Goal: Information Seeking & Learning: Check status

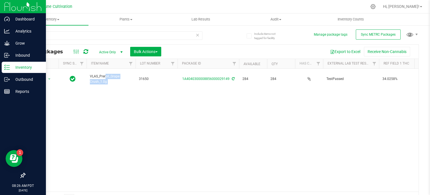
click at [17, 66] on p "Inventory" at bounding box center [27, 67] width 34 height 7
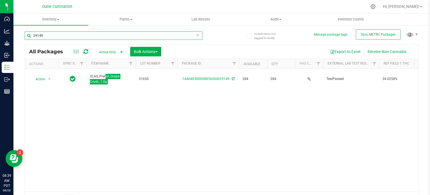
click at [76, 36] on input "29149" at bounding box center [114, 35] width 178 height 8
paste input "50"
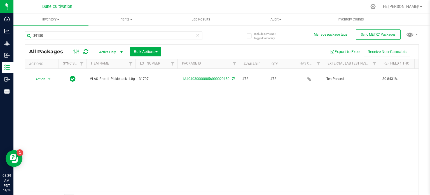
click at [104, 77] on span "VLAS_Preroll_Pickleback_1.0g" at bounding box center [112, 78] width 45 height 5
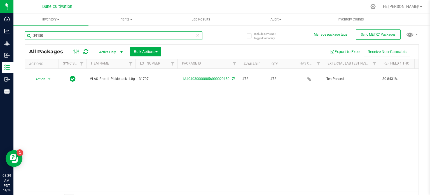
click at [51, 32] on input "29150" at bounding box center [114, 35] width 178 height 8
paste input "2"
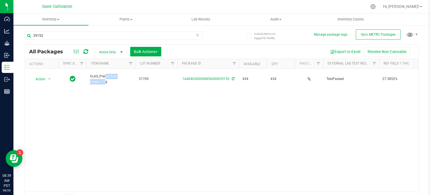
click at [104, 75] on span "VLAS_Preroll_Frut Loops_1.0g" at bounding box center [111, 79] width 42 height 11
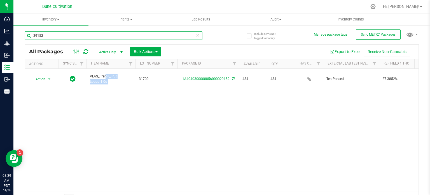
click at [55, 38] on input "29152" at bounding box center [114, 35] width 178 height 8
paste input "47"
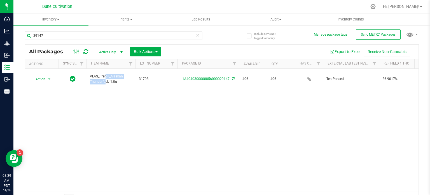
click at [99, 74] on span "VLAS_Preroll_Alaskan Thunderfuck_1.0g" at bounding box center [111, 79] width 42 height 11
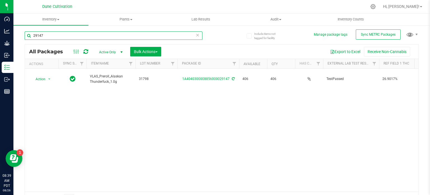
click at [69, 33] on input "29147" at bounding box center [114, 35] width 178 height 8
paste input "53"
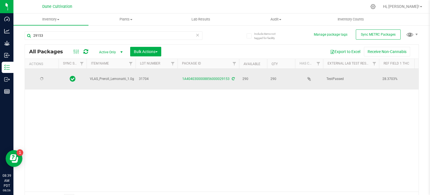
click at [98, 77] on span "VLAS_Preroll_Lemonatti_1.0g" at bounding box center [112, 78] width 44 height 5
copy tr "VLAS_Preroll_Lemonatti_1.0g"
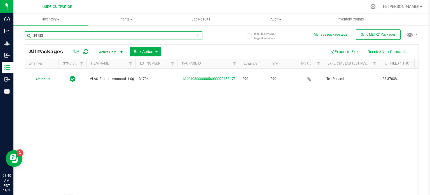
click at [43, 38] on input "29153" at bounding box center [114, 35] width 178 height 8
paste input "49"
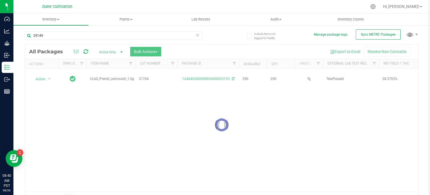
click at [111, 75] on div at bounding box center [222, 125] width 394 height 160
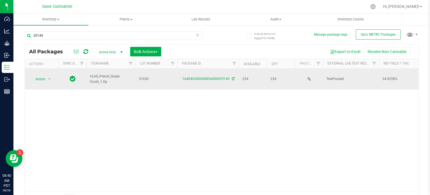
click at [107, 74] on span "VLAS_Preroll_Grape Crush_1.0g" at bounding box center [111, 79] width 42 height 11
copy tr "VLAS_Preroll_Grape Crush_1.0g"
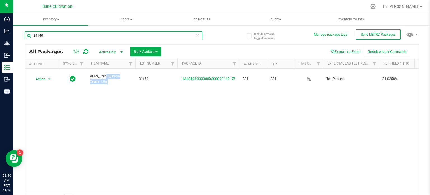
click at [49, 36] on input "29149" at bounding box center [114, 35] width 178 height 8
paste input "094"
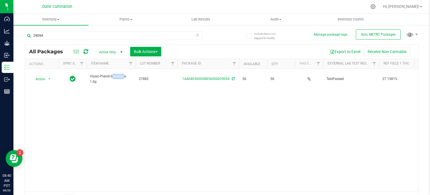
click at [100, 76] on span "Vlasic-Preroll-Stankface-1.0g" at bounding box center [111, 79] width 42 height 11
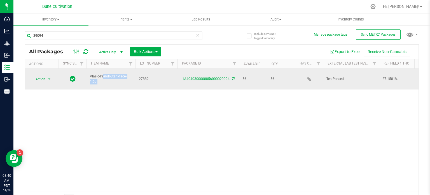
click at [108, 74] on span "Vlasic-Preroll-Stankface-1.0g" at bounding box center [111, 79] width 42 height 11
drag, startPoint x: 110, startPoint y: 73, endPoint x: 124, endPoint y: 75, distance: 14.2
click at [124, 75] on span "Vlasic-Preroll-Stankface-1.0g" at bounding box center [111, 79] width 42 height 11
click at [125, 75] on span "Vlasic-Preroll-Stankface-1.0g" at bounding box center [111, 79] width 42 height 11
click at [125, 74] on span "Vlasic-Preroll-Stankface-1.0g" at bounding box center [111, 79] width 42 height 11
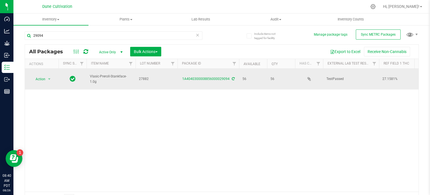
drag, startPoint x: 111, startPoint y: 72, endPoint x: 126, endPoint y: 75, distance: 15.1
click at [126, 75] on span "Vlasic-Preroll-Stankface-1.0g" at bounding box center [111, 79] width 42 height 11
copy span "Stankface"
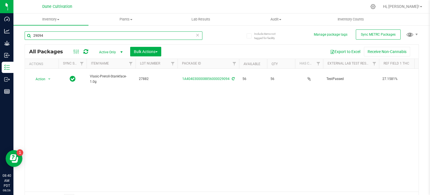
click at [74, 38] on input "29094" at bounding box center [114, 35] width 178 height 8
paste input "Stankface"
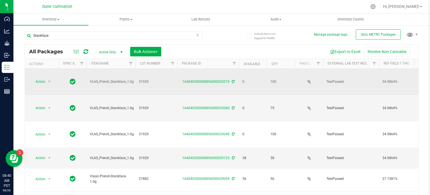
click at [121, 79] on span "VLAS_Preroll_Stankface_1.0g" at bounding box center [112, 81] width 44 height 5
copy tr "VLAS_Preroll_Stankface_1.0g"
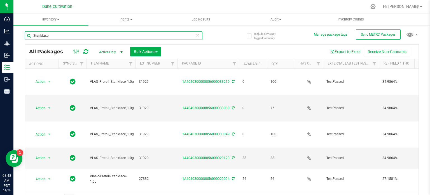
click at [77, 35] on input "Stankface" at bounding box center [114, 35] width 178 height 8
type input "32387"
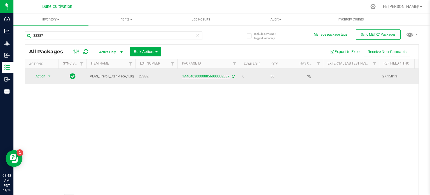
click at [204, 76] on link "1A4040300008856000032387" at bounding box center [205, 76] width 47 height 4
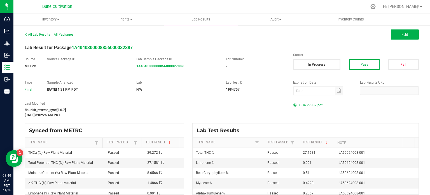
click at [311, 104] on span "COA 27882.pdf" at bounding box center [310, 105] width 23 height 8
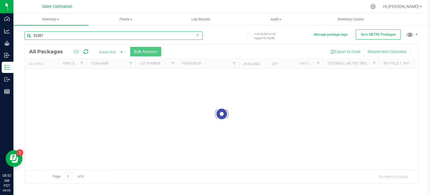
click at [66, 36] on input "32387" at bounding box center [114, 35] width 178 height 8
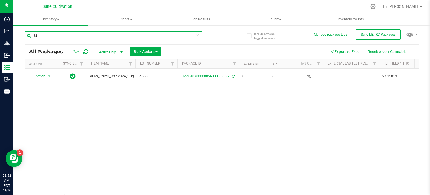
type input "3"
type input "31650"
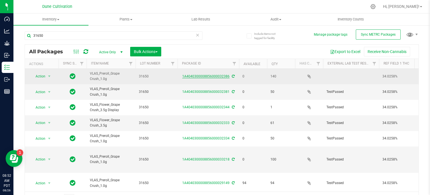
click at [199, 76] on link "1A4040300008856000032386" at bounding box center [205, 76] width 47 height 4
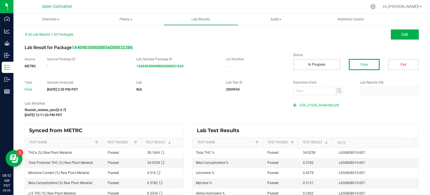
click at [301, 105] on span "COA_31650_Amended.pdf" at bounding box center [319, 105] width 40 height 8
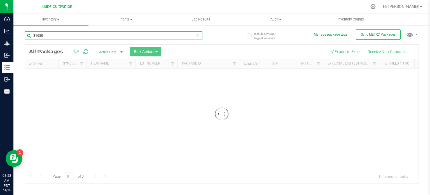
click at [52, 33] on input "31650" at bounding box center [114, 35] width 178 height 8
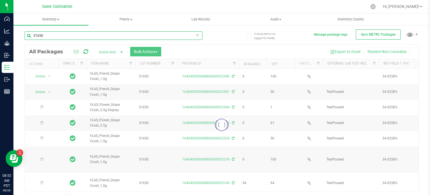
click at [52, 33] on input "31650" at bounding box center [114, 35] width 178 height 8
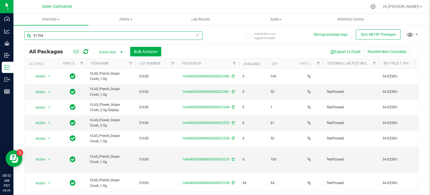
type input "31704"
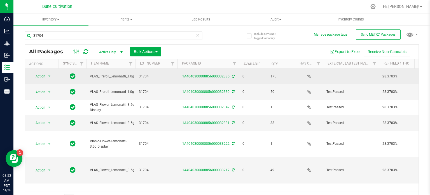
click at [209, 77] on link "1A4040300008856000032385" at bounding box center [205, 76] width 47 height 4
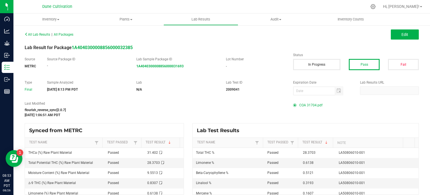
click at [313, 105] on span "COA 31704.pdf" at bounding box center [310, 105] width 23 height 8
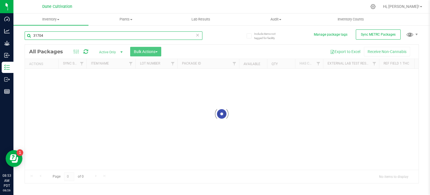
click at [59, 35] on input "31704" at bounding box center [114, 35] width 178 height 8
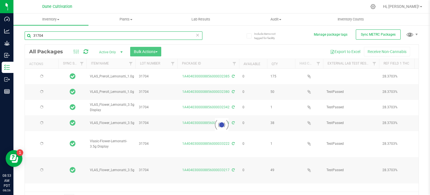
click at [59, 35] on input "31704" at bounding box center [114, 35] width 178 height 8
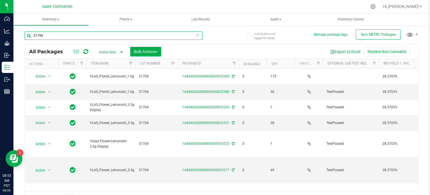
type input "31798"
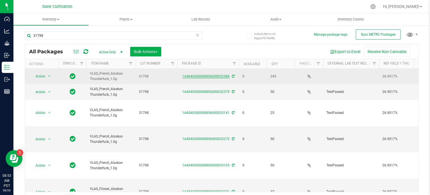
click at [197, 76] on link "1A4040300008856000032384" at bounding box center [205, 76] width 47 height 4
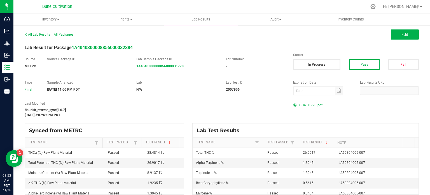
click at [311, 104] on span "COA 31798.pdf" at bounding box center [310, 105] width 23 height 8
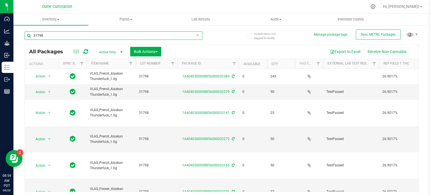
click at [48, 37] on input "31798" at bounding box center [114, 35] width 178 height 8
type input "31709"
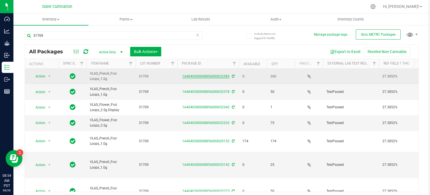
click at [200, 75] on link "1A4040300008856000032383" at bounding box center [205, 76] width 47 height 4
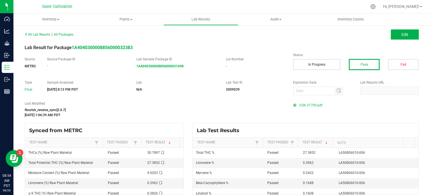
click at [302, 105] on span "COA 31709.pdf" at bounding box center [310, 105] width 23 height 8
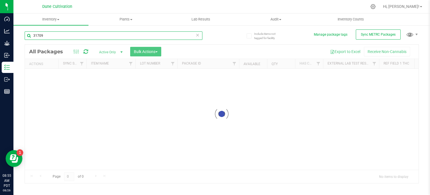
click at [60, 38] on input "31709" at bounding box center [114, 35] width 178 height 8
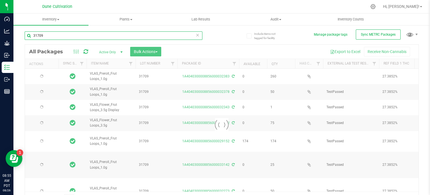
click at [60, 38] on input "31709" at bounding box center [114, 35] width 178 height 8
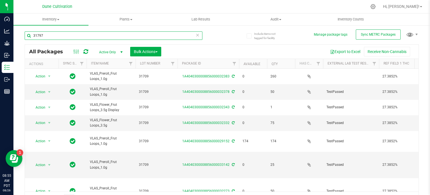
type input "31797"
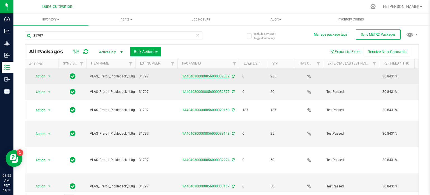
click at [196, 78] on link "1A4040300008856000032382" at bounding box center [205, 76] width 47 height 4
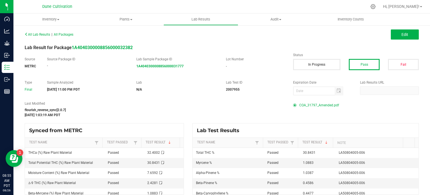
click at [304, 105] on span "COA_31797_Amended.pdf" at bounding box center [319, 105] width 40 height 8
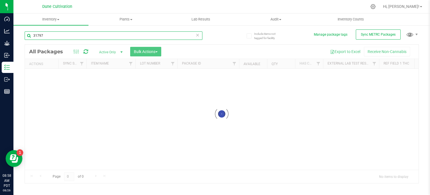
click at [61, 34] on input "31797" at bounding box center [114, 35] width 178 height 8
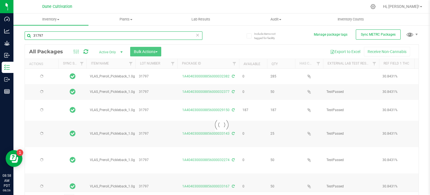
click at [61, 34] on input "31797" at bounding box center [114, 35] width 178 height 8
paste input "29150"
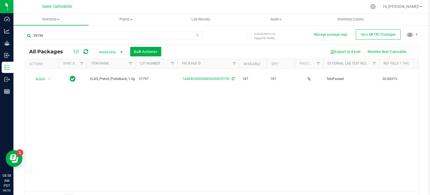
click at [111, 77] on span "VLAS_Preroll_Pickleback_1.0g" at bounding box center [112, 78] width 45 height 5
copy tr "VLAS_Preroll_Pickleback_1.0g"
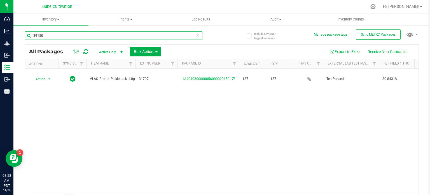
click at [50, 34] on input "29150" at bounding box center [114, 35] width 178 height 8
paste input "2"
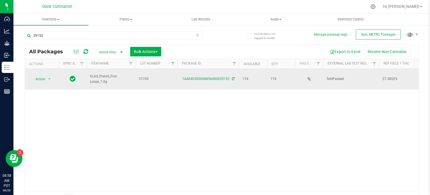
click at [109, 74] on span "VLAS_Preroll_Frut Loops_1.0g" at bounding box center [111, 79] width 42 height 11
copy tr "VLAS_Preroll_Frut Loops_1.0g"
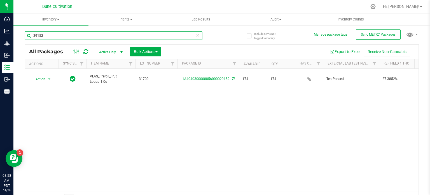
click at [59, 36] on input "29152" at bounding box center [114, 35] width 178 height 8
paste input "47"
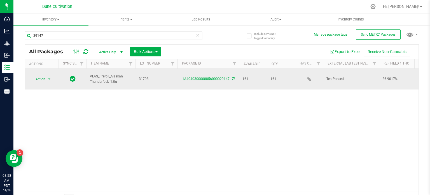
click at [99, 74] on span "VLAS_Preroll_Alaskan Thunderfuck_1.0g" at bounding box center [111, 79] width 42 height 11
copy tr "VLAS_Preroll_Alaskan Thunderfuck_1.0g"
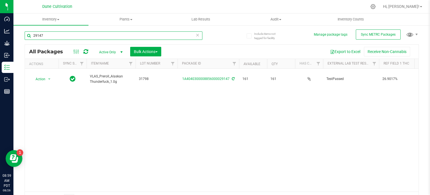
click at [45, 35] on input "29147" at bounding box center [114, 35] width 178 height 8
paste input "53"
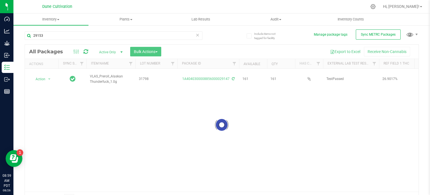
click at [105, 74] on div at bounding box center [222, 125] width 394 height 160
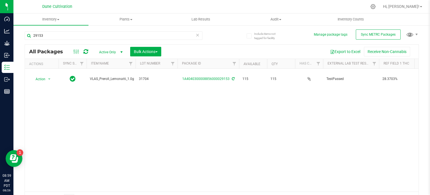
click at [105, 76] on span "VLAS_Preroll_Lemonatti_1.0g" at bounding box center [112, 78] width 44 height 5
copy tr "VLAS_Preroll_Lemonatti_1.0g"
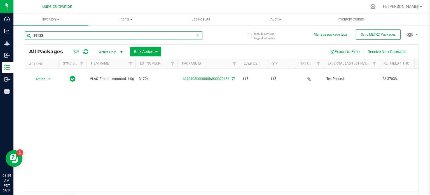
click at [42, 37] on input "29153" at bounding box center [114, 35] width 178 height 8
paste input "49"
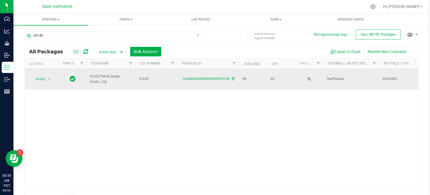
click at [107, 76] on span "VLAS_Preroll_Grape Crush_1.0g" at bounding box center [111, 79] width 42 height 11
copy tr "VLAS_Preroll_Grape Crush_1.0g"
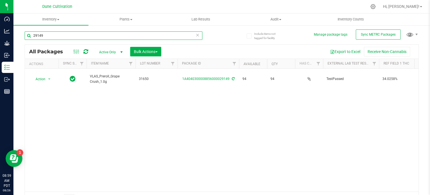
click at [53, 35] on input "29149" at bounding box center [114, 35] width 178 height 8
paste input "23"
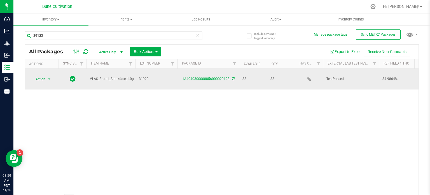
click at [97, 76] on span "VLAS_Preroll_Stankface_1.0g" at bounding box center [112, 78] width 44 height 5
copy tr "VLAS_Preroll_Stankface_1.0g"
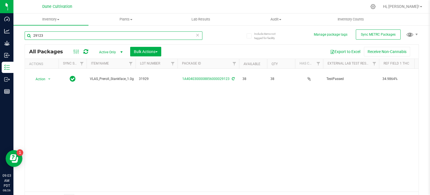
click at [40, 38] on input "29123" at bounding box center [114, 35] width 178 height 8
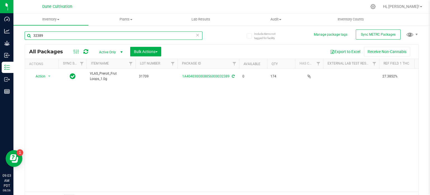
click at [50, 35] on input "32389" at bounding box center [114, 35] width 178 height 8
click at [48, 34] on input "32390" at bounding box center [114, 35] width 178 height 8
type input "32393"
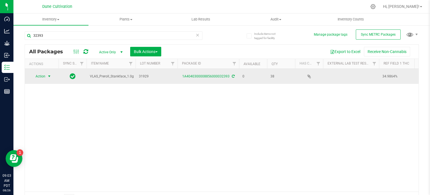
click at [48, 77] on span "select" at bounding box center [49, 76] width 4 height 4
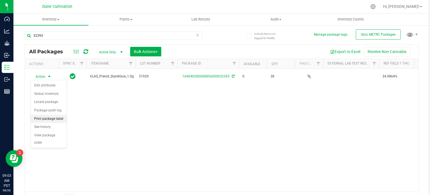
click at [53, 122] on li "Print package label" at bounding box center [49, 119] width 36 height 8
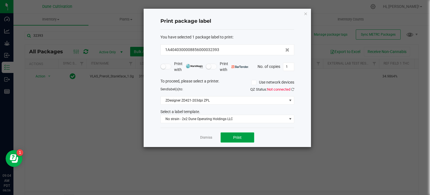
click at [233, 135] on span "Print" at bounding box center [237, 137] width 8 height 4
click at [305, 11] on icon "button" at bounding box center [306, 13] width 4 height 7
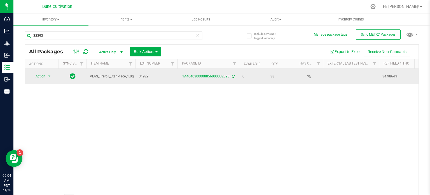
click at [201, 79] on td "1A4040300008856000032393" at bounding box center [209, 76] width 62 height 15
click at [202, 75] on link "1A4040300008856000032393" at bounding box center [205, 76] width 47 height 4
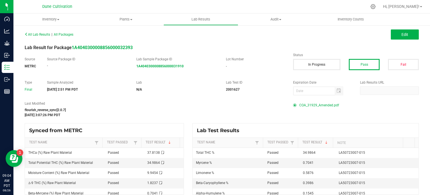
click at [307, 104] on span "COA_31929_Amended.pdf" at bounding box center [319, 105] width 40 height 8
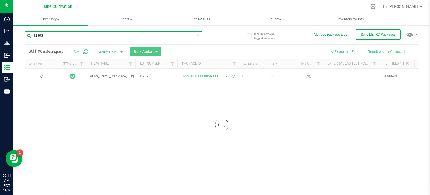
click at [59, 36] on input "32393" at bounding box center [114, 35] width 178 height 8
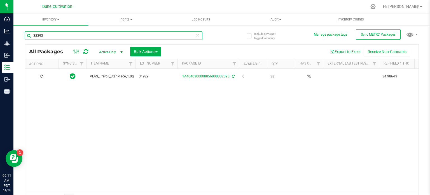
click at [59, 36] on input "32393" at bounding box center [114, 35] width 178 height 8
paste input "055"
type input "32055"
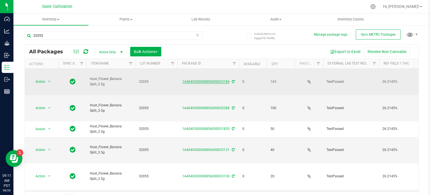
click at [205, 81] on link "1A4040300008856000033184" at bounding box center [205, 82] width 47 height 4
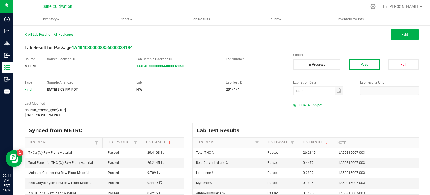
click at [313, 106] on span "COA 32055.pdf" at bounding box center [310, 105] width 23 height 8
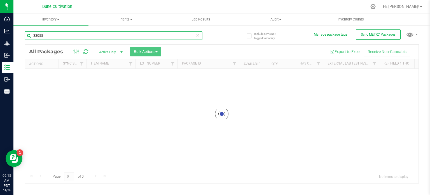
click at [67, 35] on input "32055" at bounding box center [114, 35] width 178 height 8
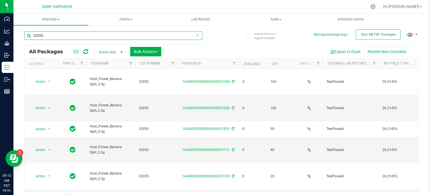
click at [59, 39] on input "32055" at bounding box center [114, 35] width 178 height 8
paste input "191"
type input "31915"
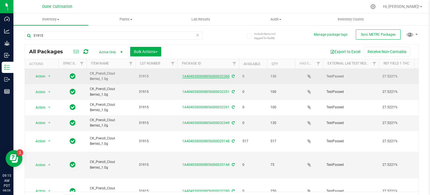
click at [199, 76] on link "1A4040300008856000032360" at bounding box center [205, 76] width 47 height 4
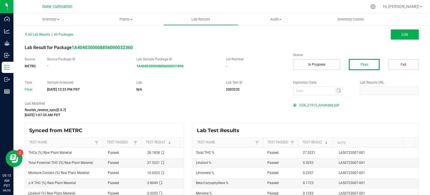
click at [305, 102] on span "COA_31915_Amended.pdf" at bounding box center [319, 105] width 40 height 8
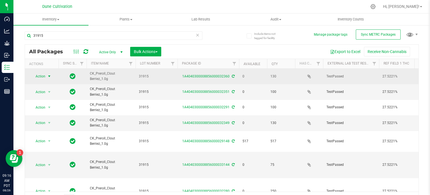
click at [44, 75] on span "Action" at bounding box center [38, 76] width 15 height 8
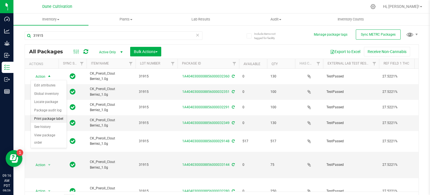
click at [43, 118] on li "Print package label" at bounding box center [49, 119] width 36 height 8
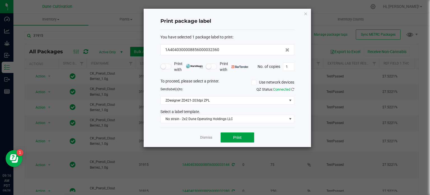
click at [236, 135] on span "Print" at bounding box center [237, 137] width 8 height 4
click at [304, 13] on icon "button" at bounding box center [306, 13] width 4 height 7
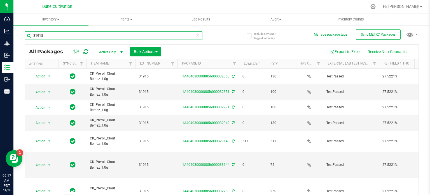
click at [76, 39] on input "31915" at bounding box center [114, 35] width 178 height 8
type input "27882"
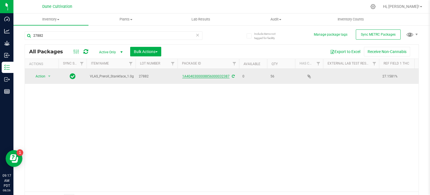
click at [189, 76] on link "1A4040300008856000032387" at bounding box center [205, 76] width 47 height 4
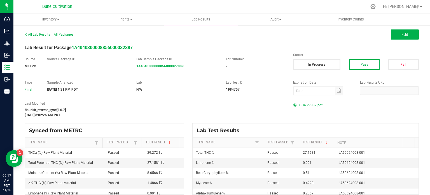
click at [306, 104] on span "COA 27882.pdf" at bounding box center [310, 105] width 23 height 8
click at [36, 34] on span "All Lab Results" at bounding box center [37, 34] width 25 height 4
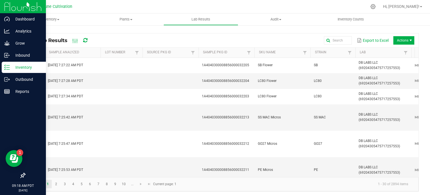
click at [10, 69] on p "Inventory" at bounding box center [27, 67] width 34 height 7
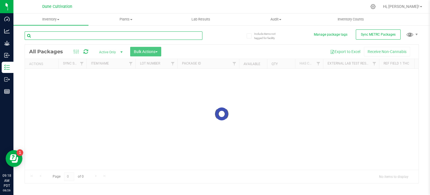
click at [73, 36] on input "text" at bounding box center [114, 35] width 178 height 8
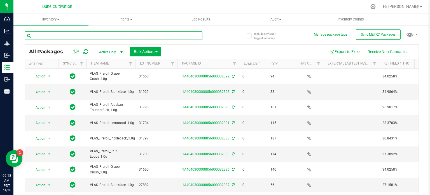
paste input "31456"
type input "31456"
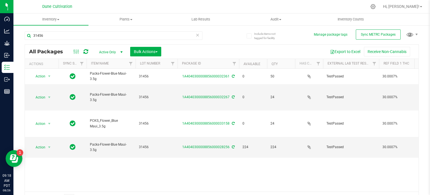
click at [111, 50] on span "Active Only" at bounding box center [109, 52] width 31 height 8
click at [105, 86] on li "All" at bounding box center [109, 86] width 30 height 8
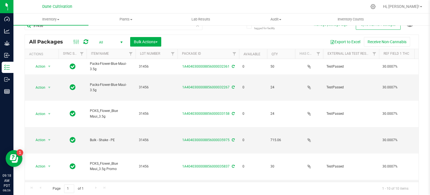
scroll to position [60, 0]
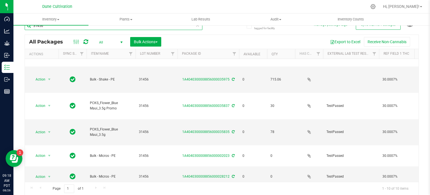
click at [43, 28] on input "31456" at bounding box center [114, 26] width 178 height 8
paste input "14077"
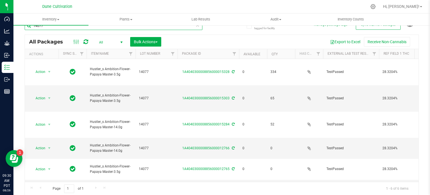
click at [54, 28] on input "14077" at bounding box center [114, 26] width 178 height 8
type input "drippin"
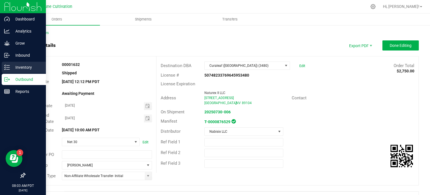
click at [15, 65] on p "Inventory" at bounding box center [27, 67] width 34 height 7
click at [16, 77] on p "Outbound" at bounding box center [27, 79] width 34 height 7
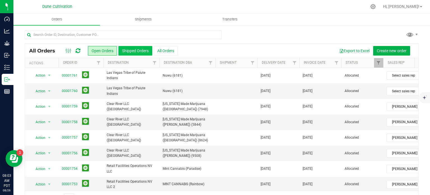
click at [130, 48] on button "Shipped Orders" at bounding box center [135, 51] width 34 height 10
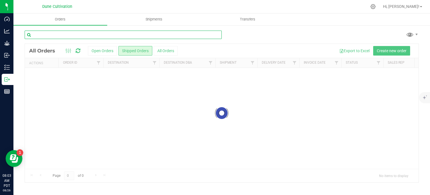
click at [115, 34] on input "text" at bounding box center [123, 35] width 197 height 8
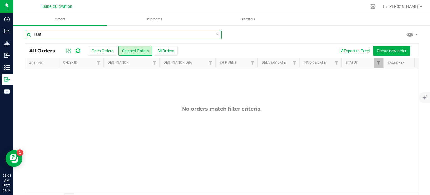
click at [115, 35] on input "1635" at bounding box center [123, 35] width 197 height 8
type input "curaleaf"
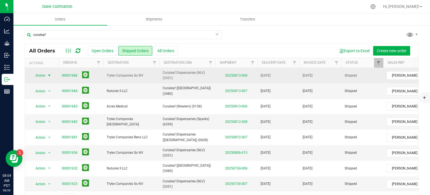
click at [40, 76] on span "Action" at bounding box center [38, 75] width 15 height 8
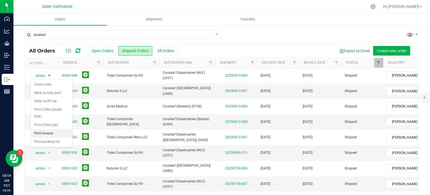
click at [46, 132] on li "Print invoice" at bounding box center [52, 133] width 42 height 8
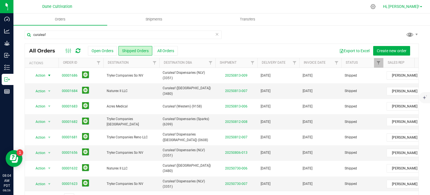
click at [423, 8] on link "Hi, [PERSON_NAME]!" at bounding box center [403, 7] width 44 height 6
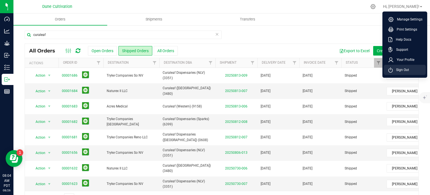
click at [410, 70] on li "Sign Out" at bounding box center [405, 70] width 42 height 10
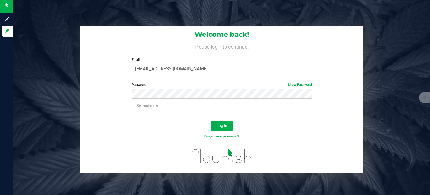
click at [218, 70] on input "[EMAIL_ADDRESS][DOMAIN_NAME]" at bounding box center [222, 69] width 181 height 10
type input "max.o'donnell@cnduit.com"
click at [227, 123] on button "Log In" at bounding box center [222, 125] width 22 height 10
